Goal: Task Accomplishment & Management: Manage account settings

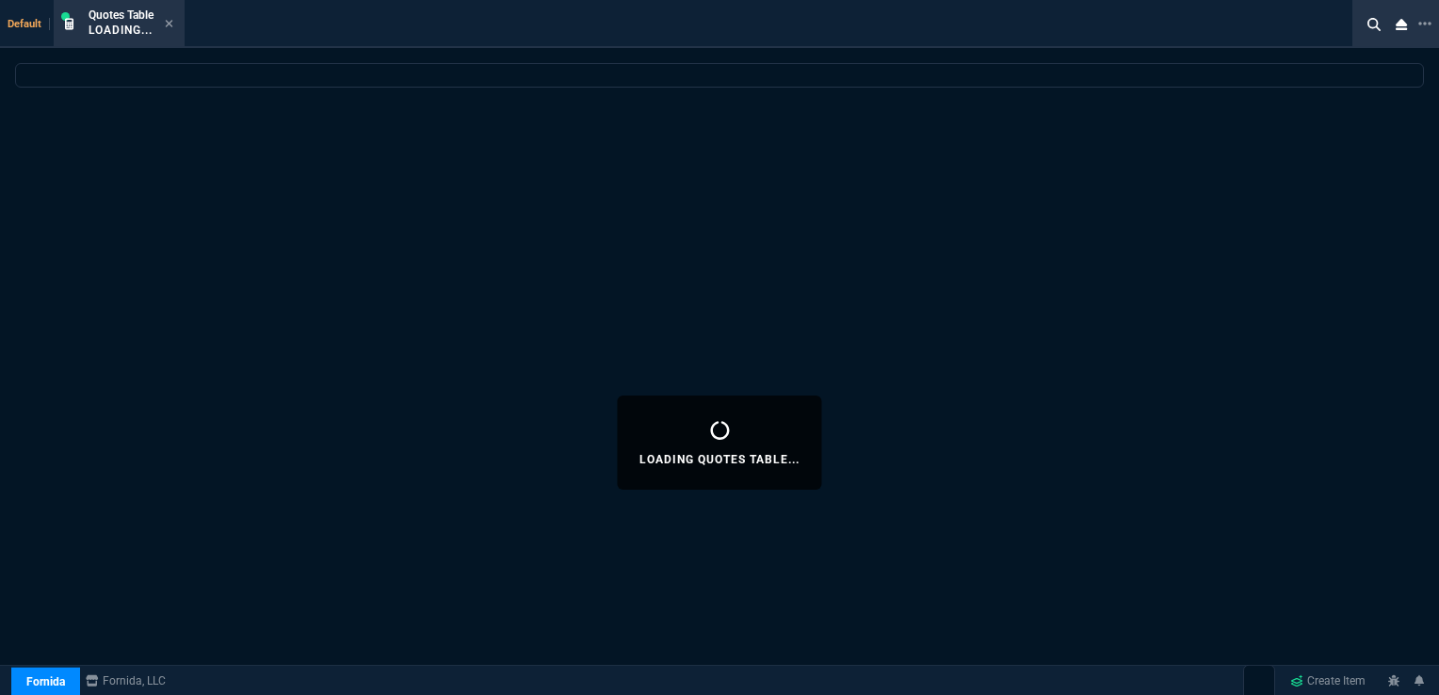
select select "16: [PERSON_NAME]"
select select
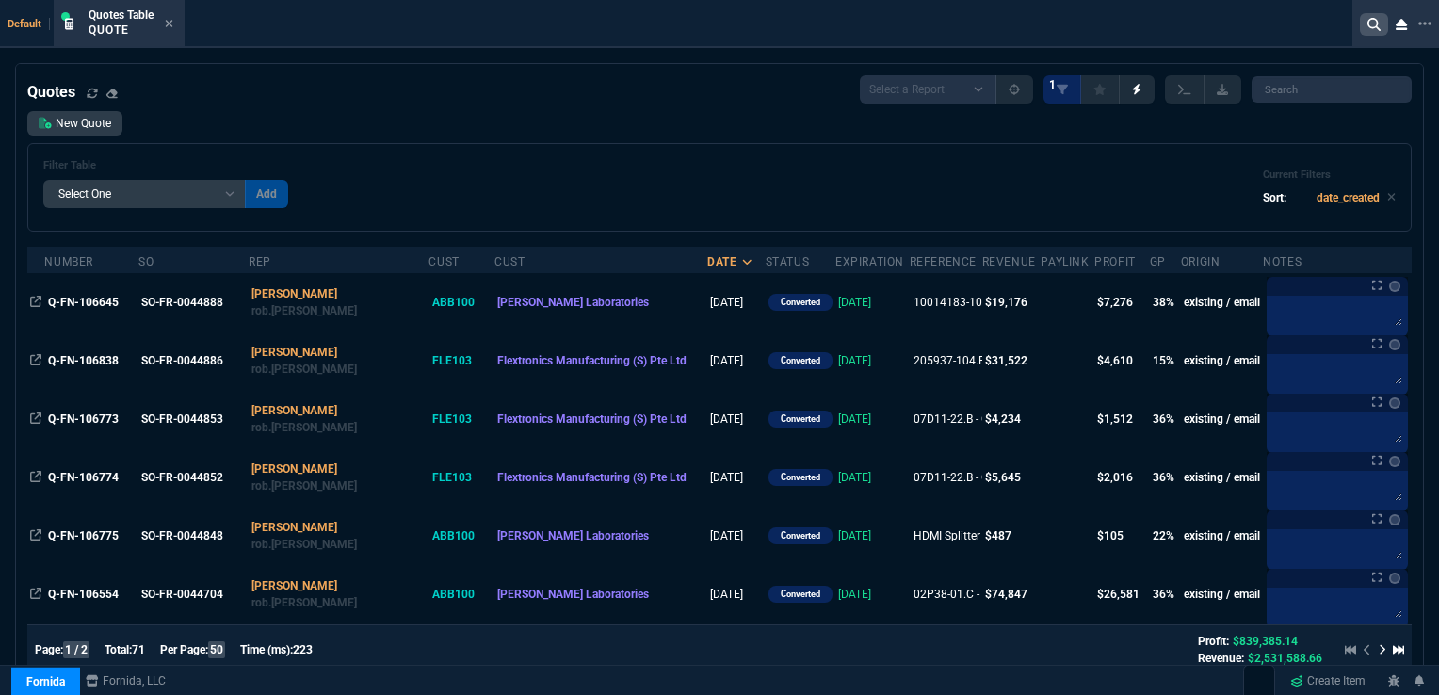
click at [1375, 24] on icon at bounding box center [1373, 24] width 13 height 13
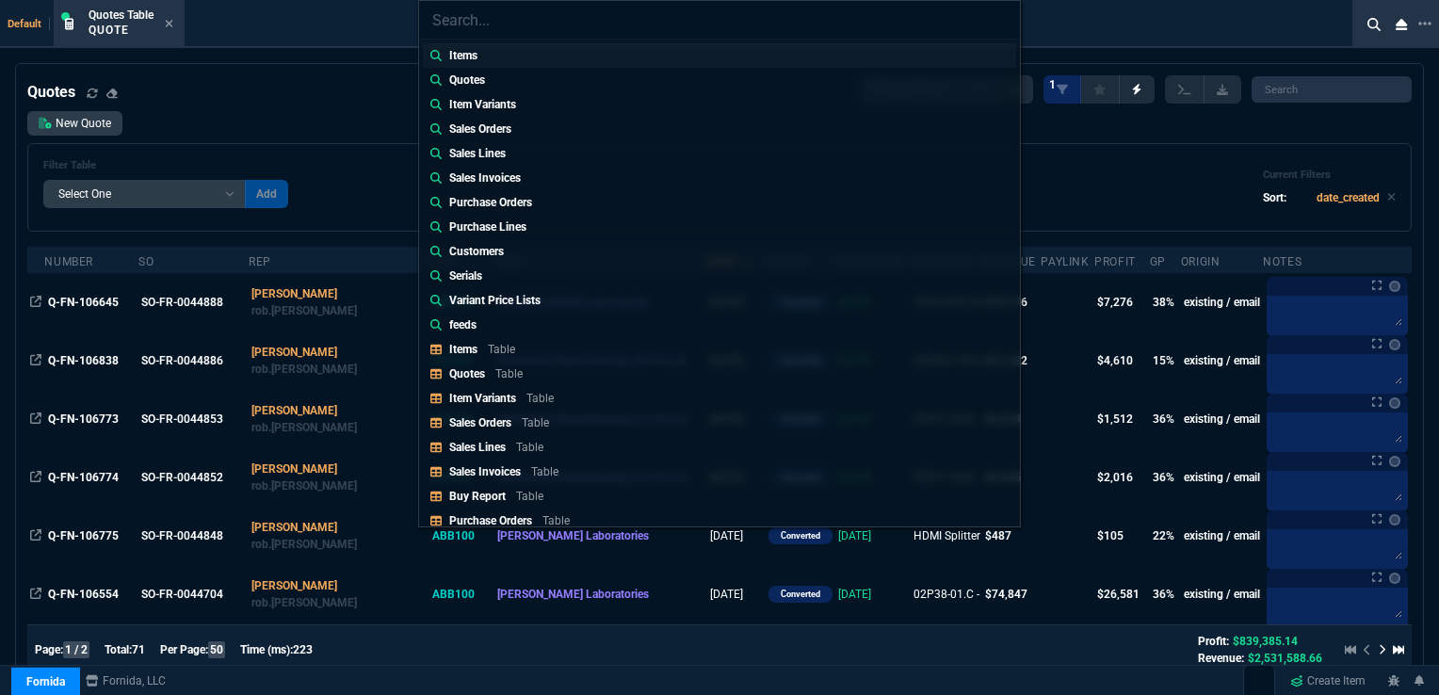
click at [467, 58] on p "Items" at bounding box center [463, 55] width 28 height 17
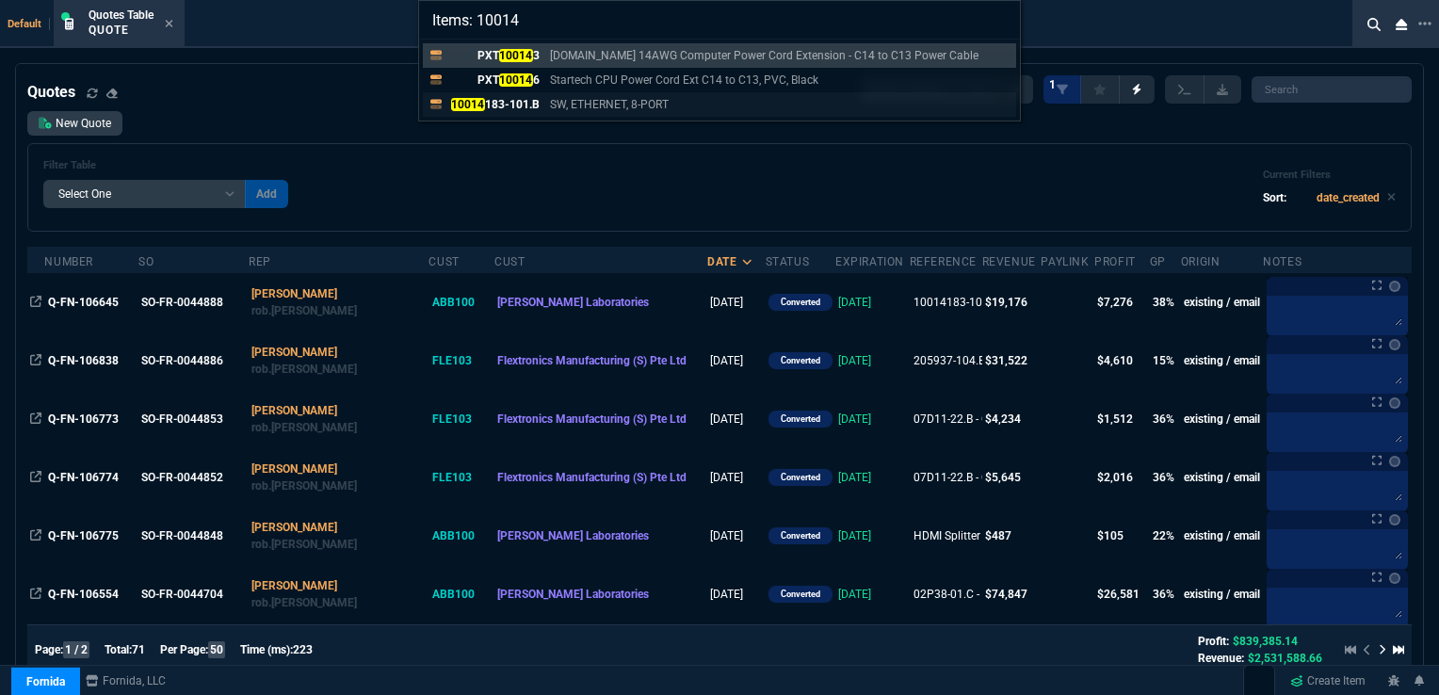
type input "Items: 10014"
click at [490, 100] on p "10014 183-101.B" at bounding box center [494, 104] width 90 height 17
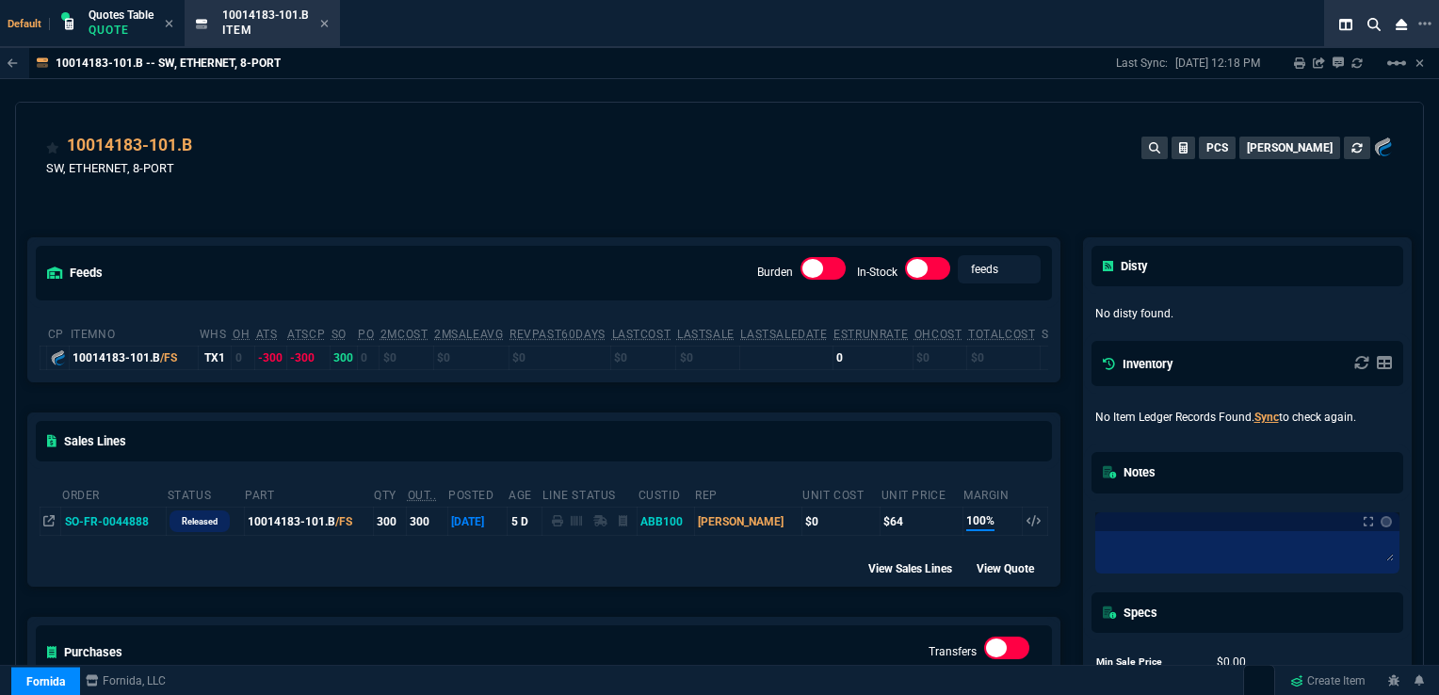
click at [117, 522] on td "SO-FR-0044888" at bounding box center [113, 521] width 105 height 28
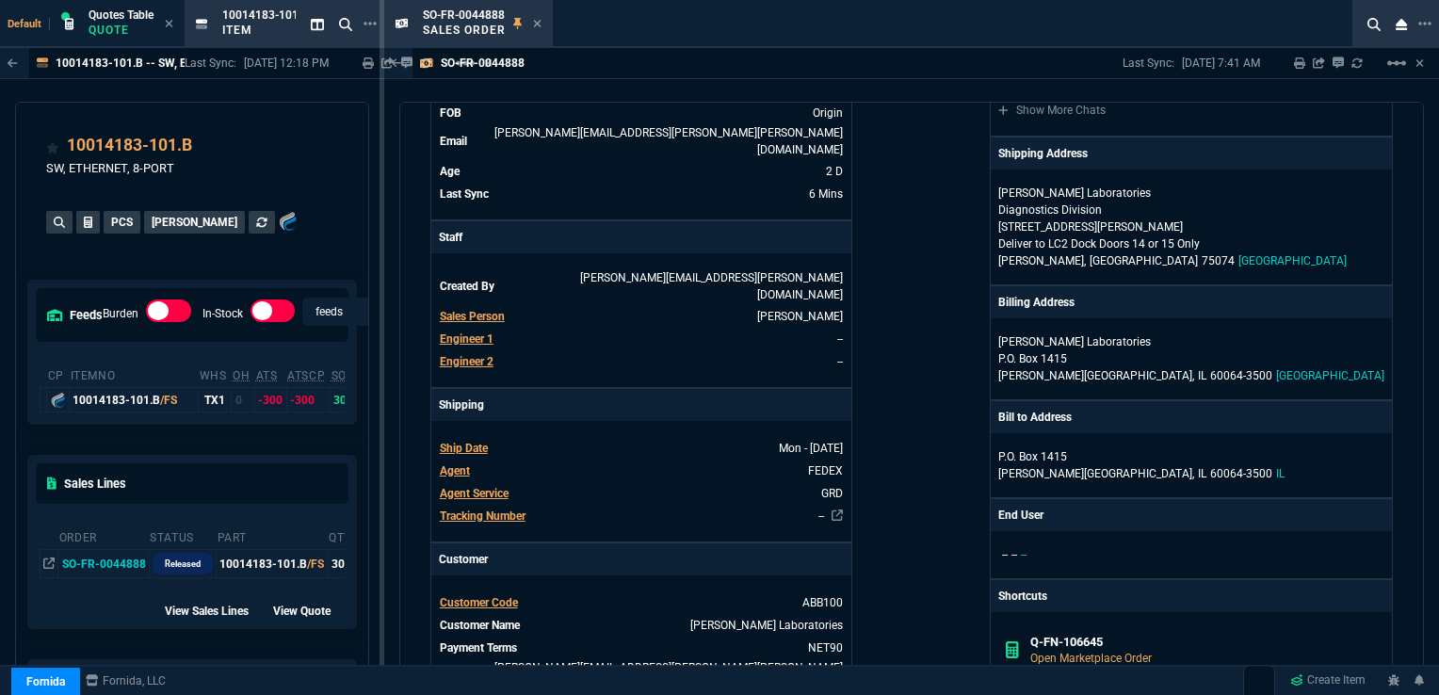
scroll to position [282, 0]
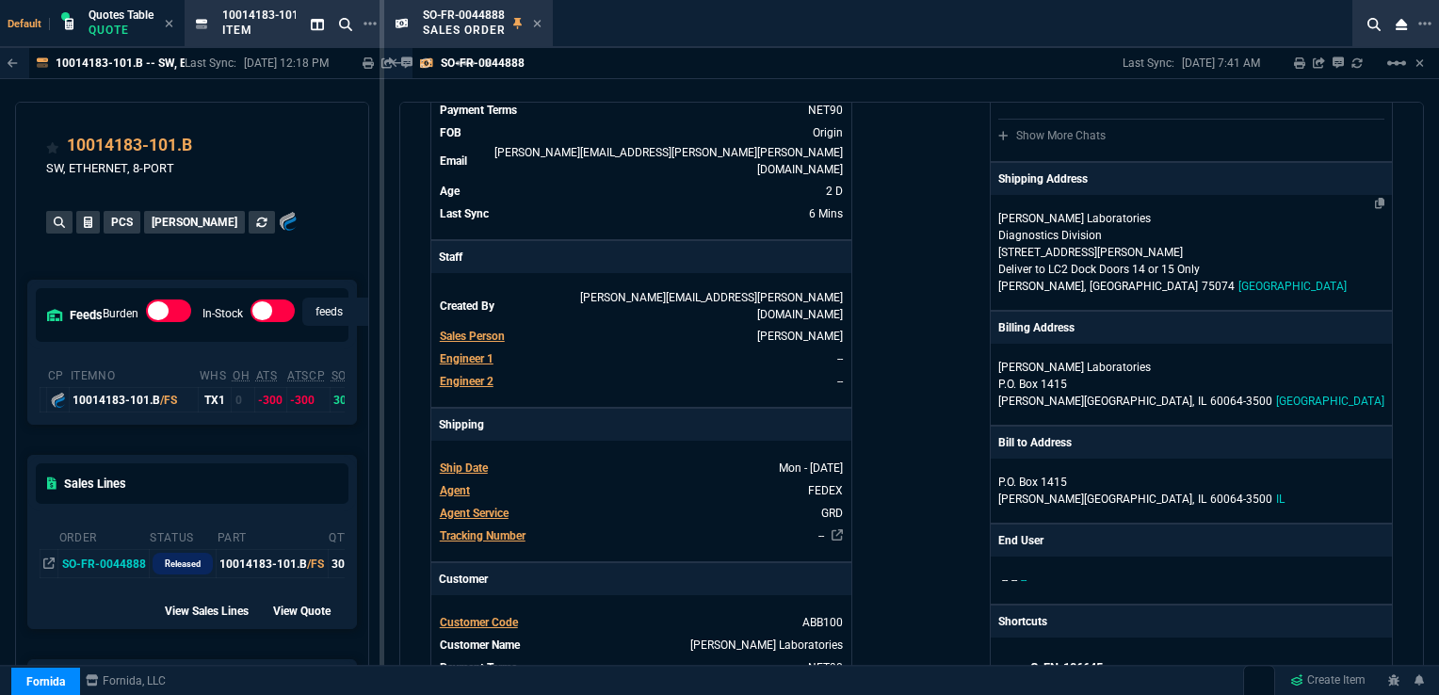
click at [1177, 245] on p "[STREET_ADDRESS][PERSON_NAME]" at bounding box center [1191, 252] width 386 height 17
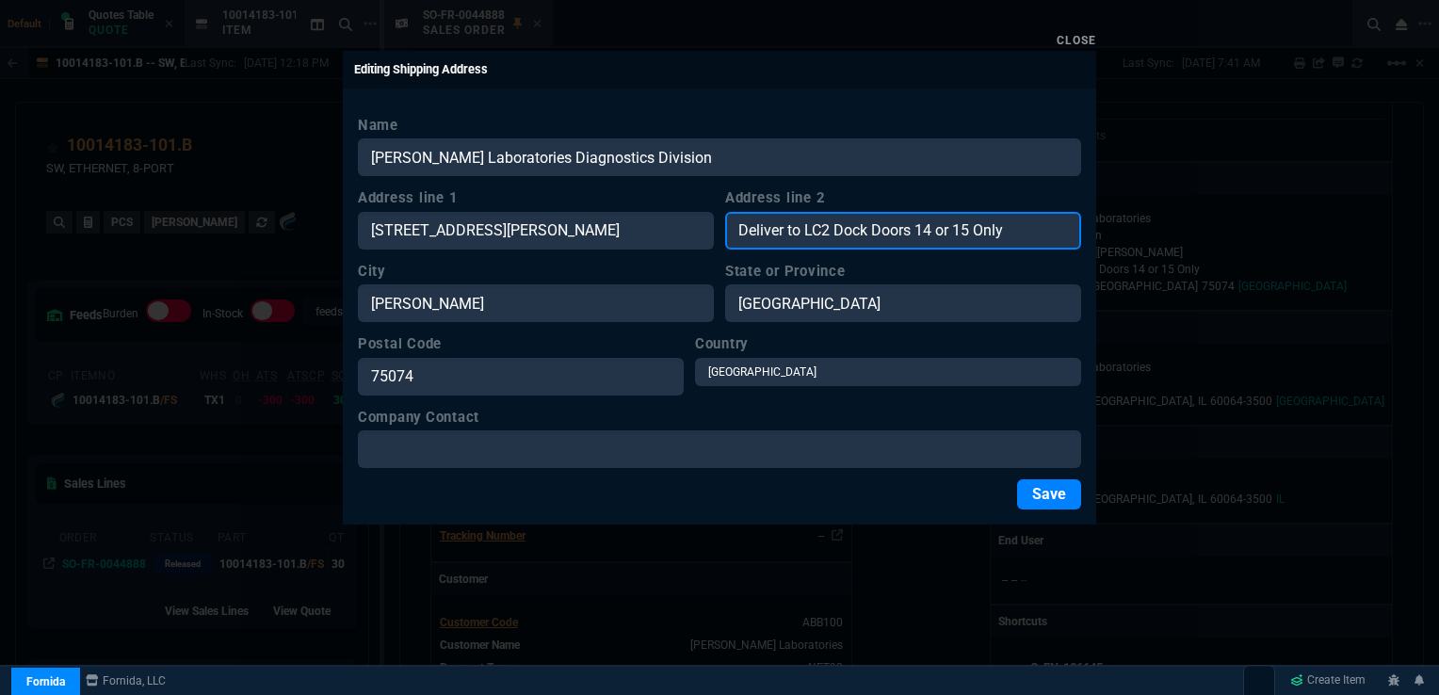
click at [746, 232] on input "Deliver to LC2 Dock Doors 14 or 15 Only" at bounding box center [903, 231] width 356 height 38
click at [736, 232] on input "Deliver to LC2 Dock Doors 14 or 15 Only" at bounding box center [903, 231] width 356 height 38
type input "AIM - Deliver to LC2 Dock Doors 14 or 15 Only"
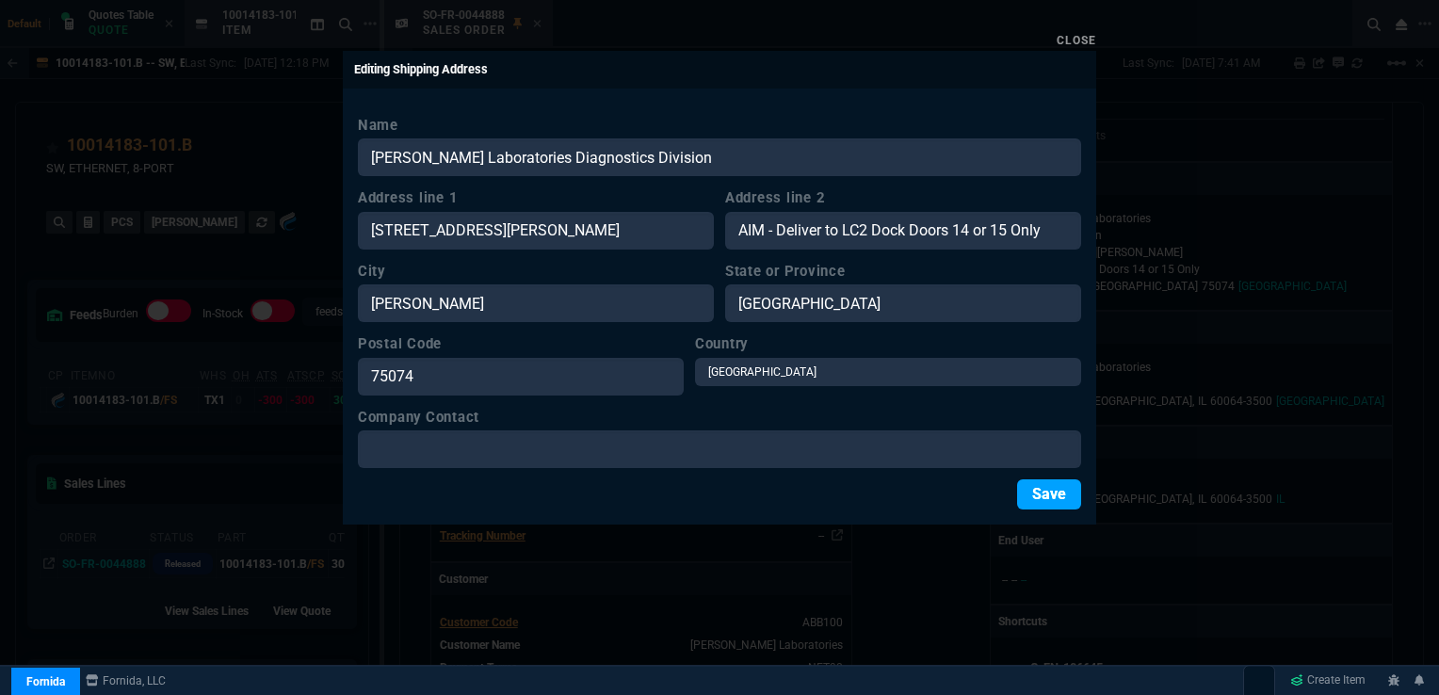
click at [1043, 496] on button "Save" at bounding box center [1049, 494] width 64 height 30
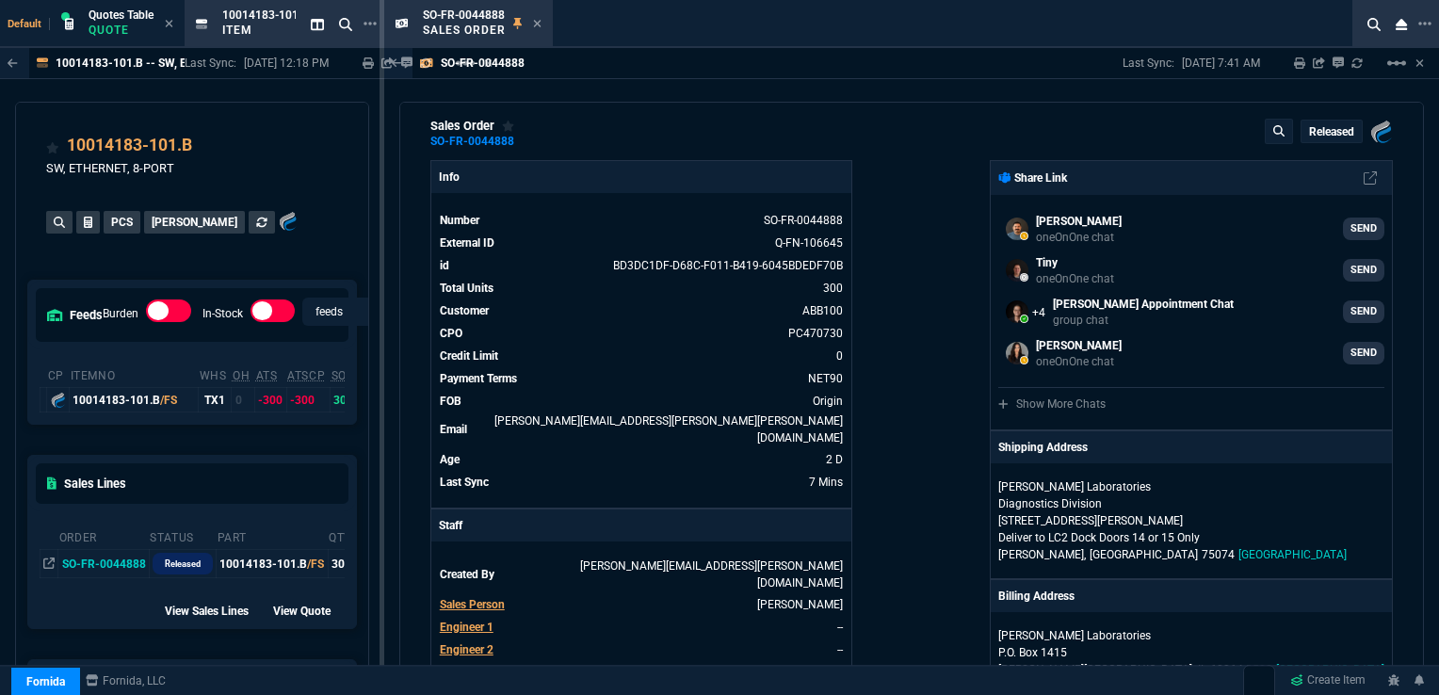
scroll to position [0, 0]
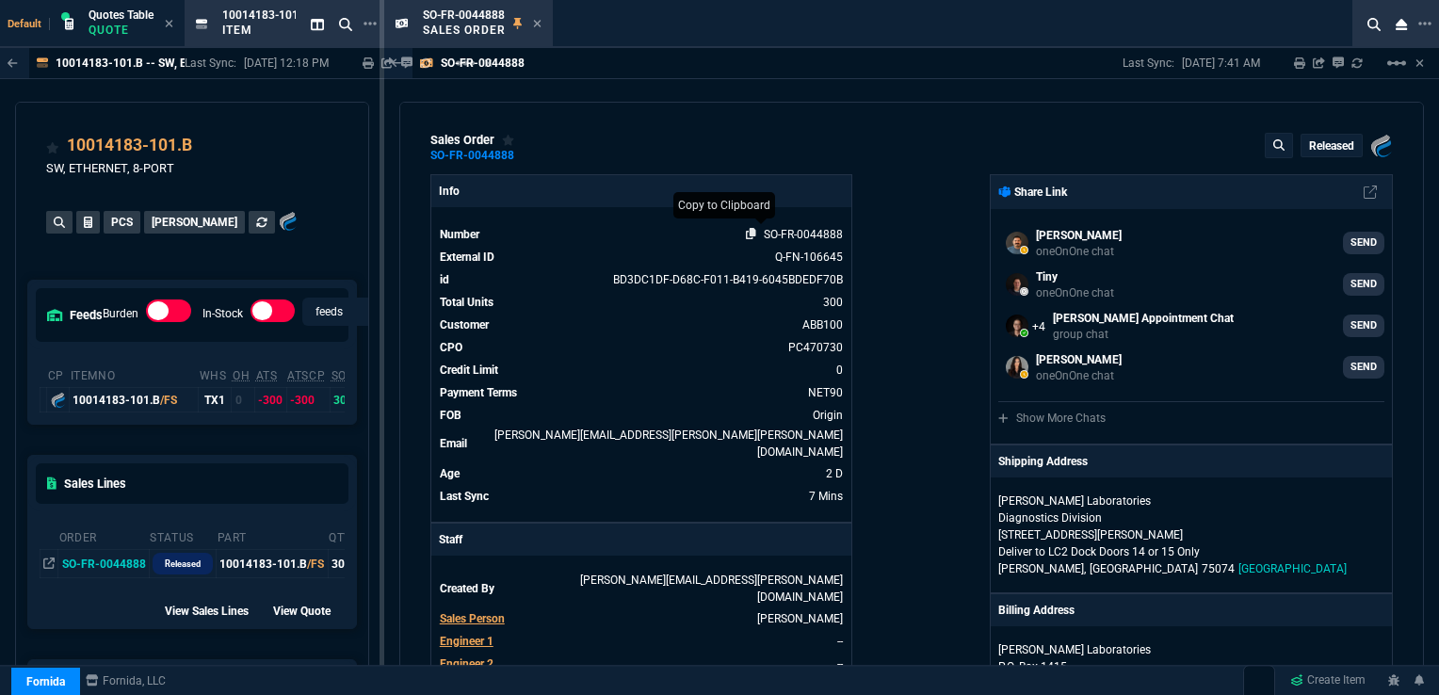
click at [746, 237] on icon at bounding box center [751, 233] width 10 height 11
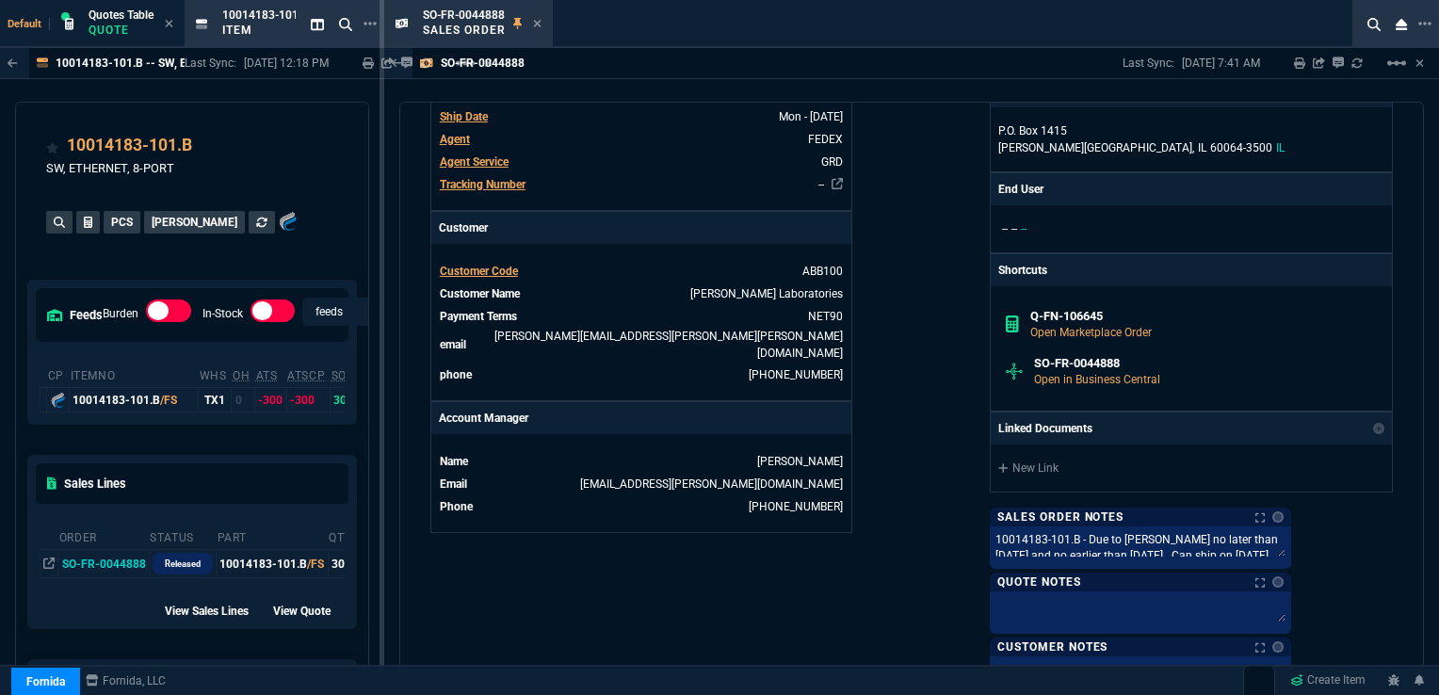
scroll to position [1028, 0]
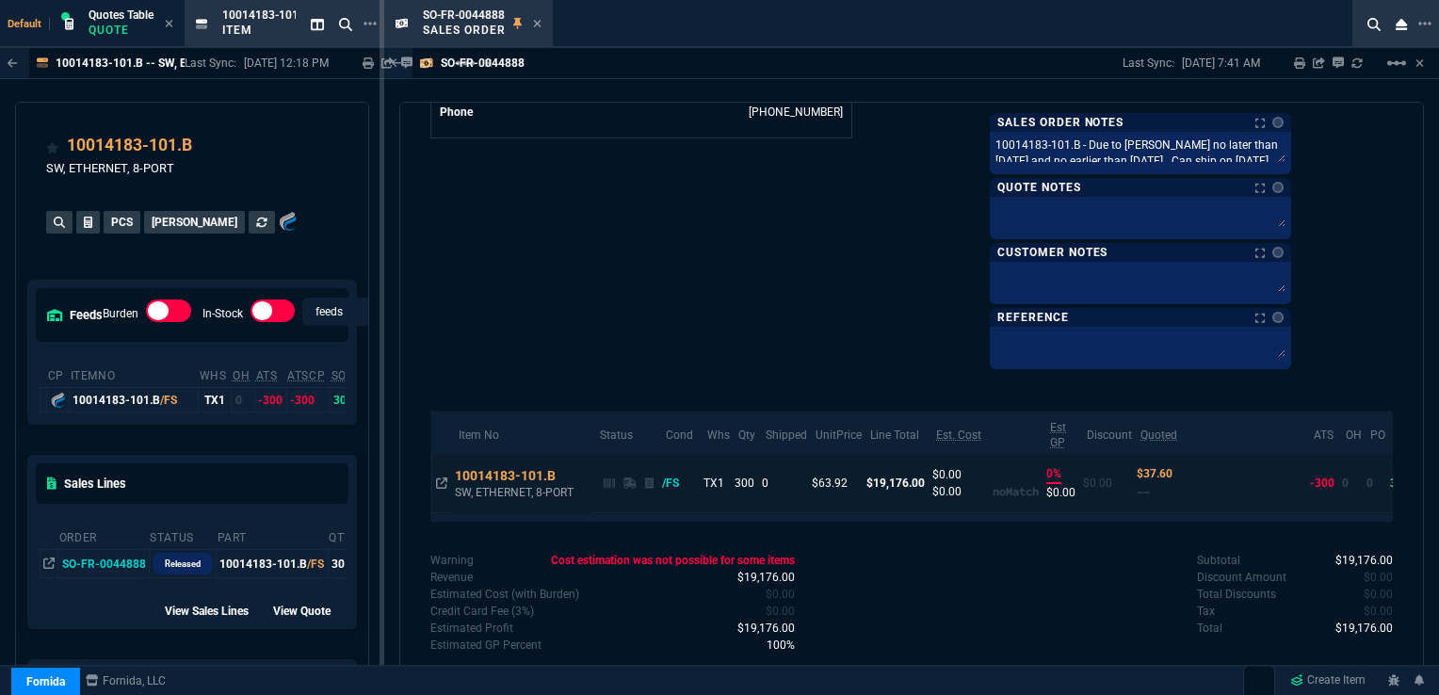
click at [568, 471] on icon at bounding box center [568, 476] width 10 height 11
click at [535, 21] on icon at bounding box center [538, 24] width 8 height 8
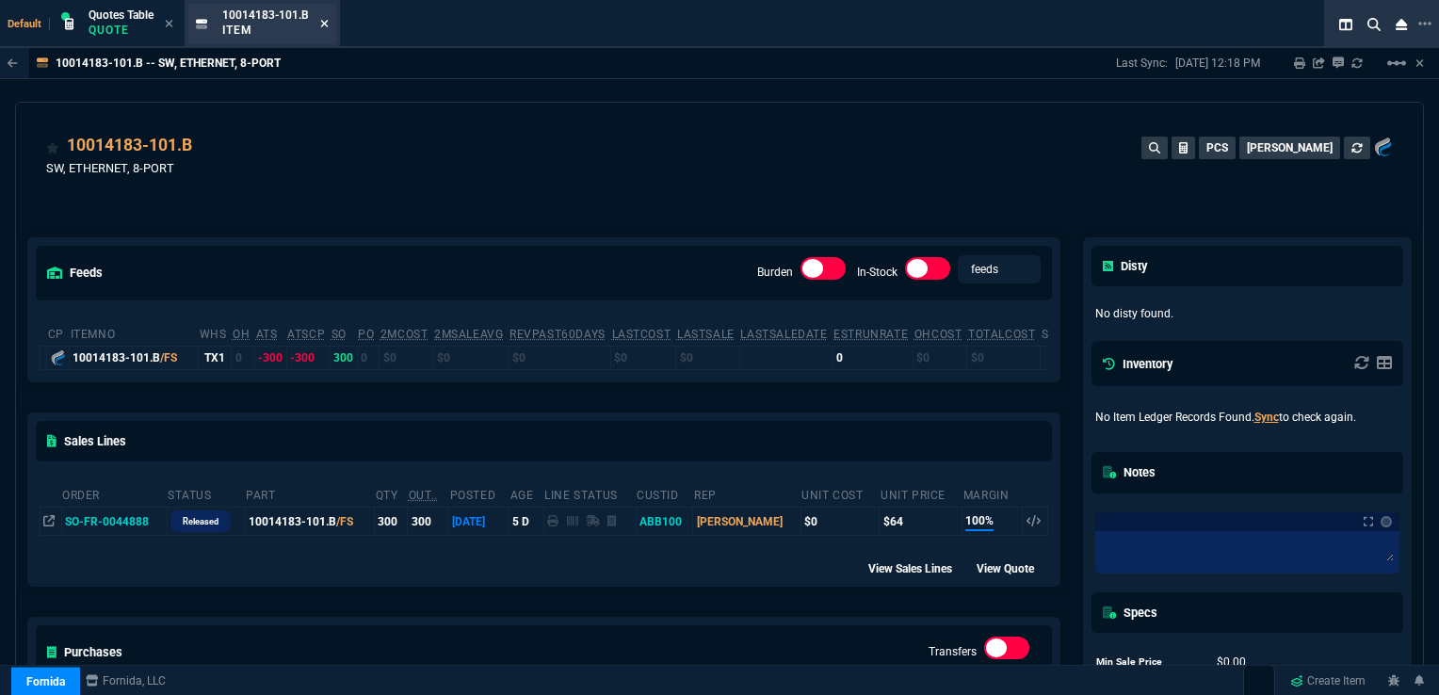
click at [326, 23] on icon at bounding box center [325, 24] width 8 height 8
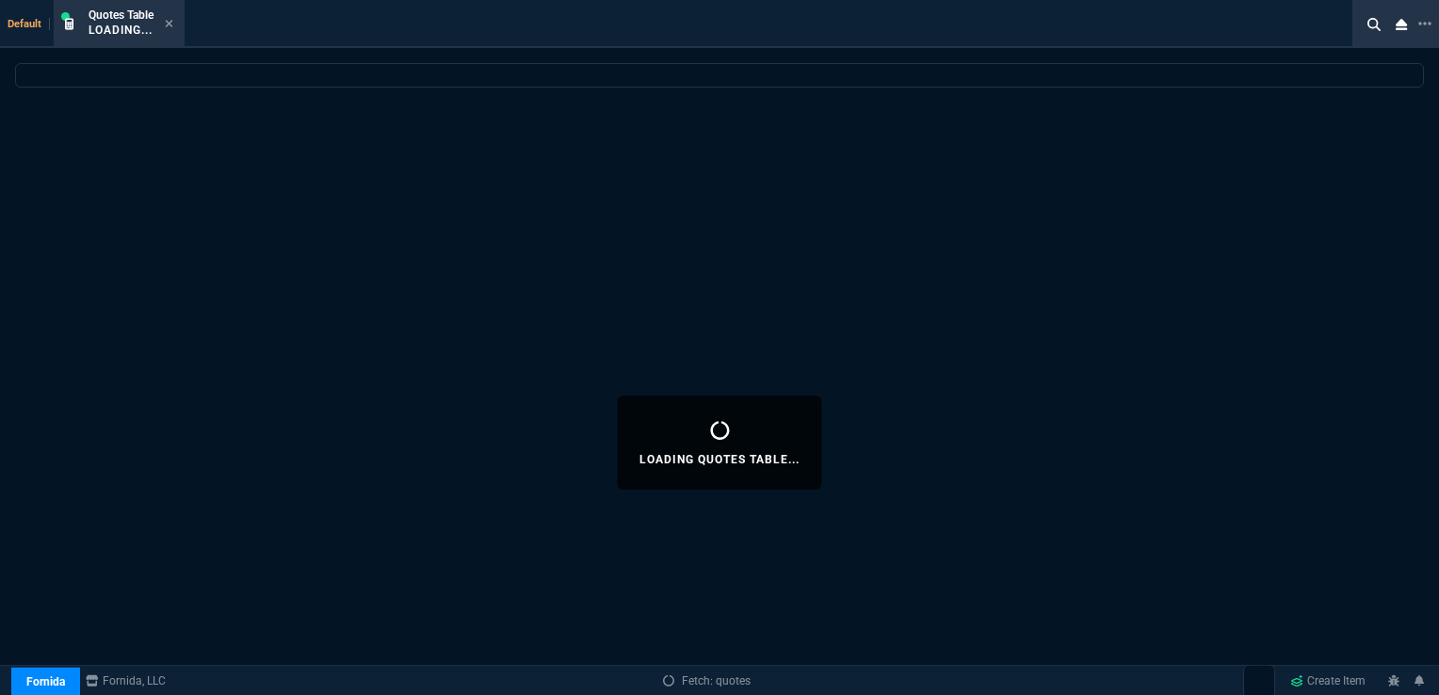
select select
